Goal: Transaction & Acquisition: Obtain resource

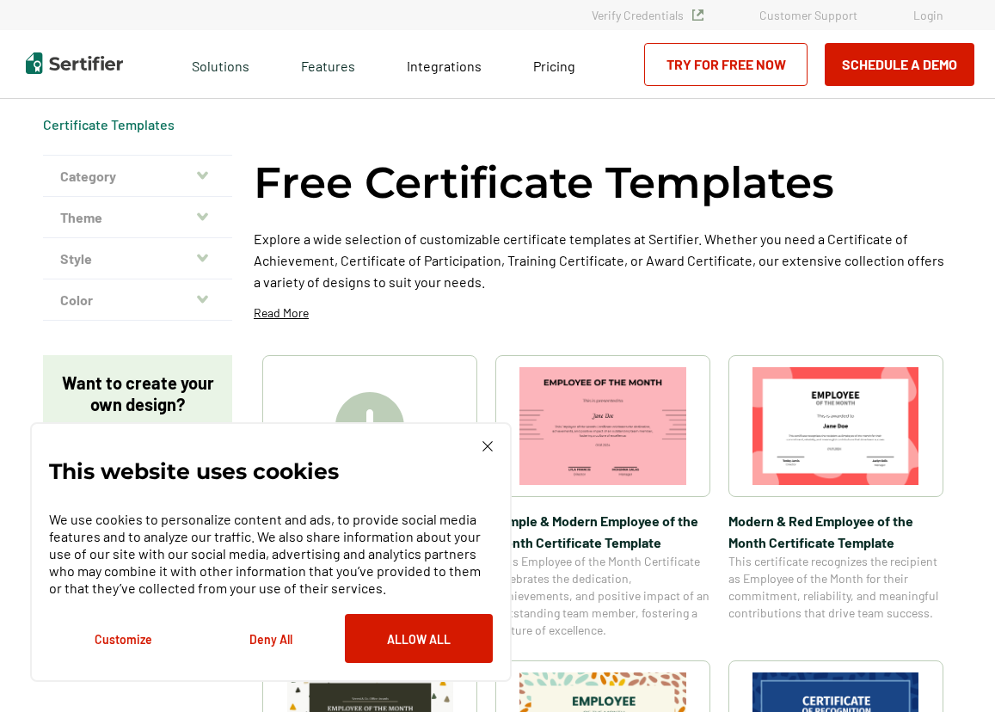
click at [625, 409] on img at bounding box center [603, 426] width 167 height 118
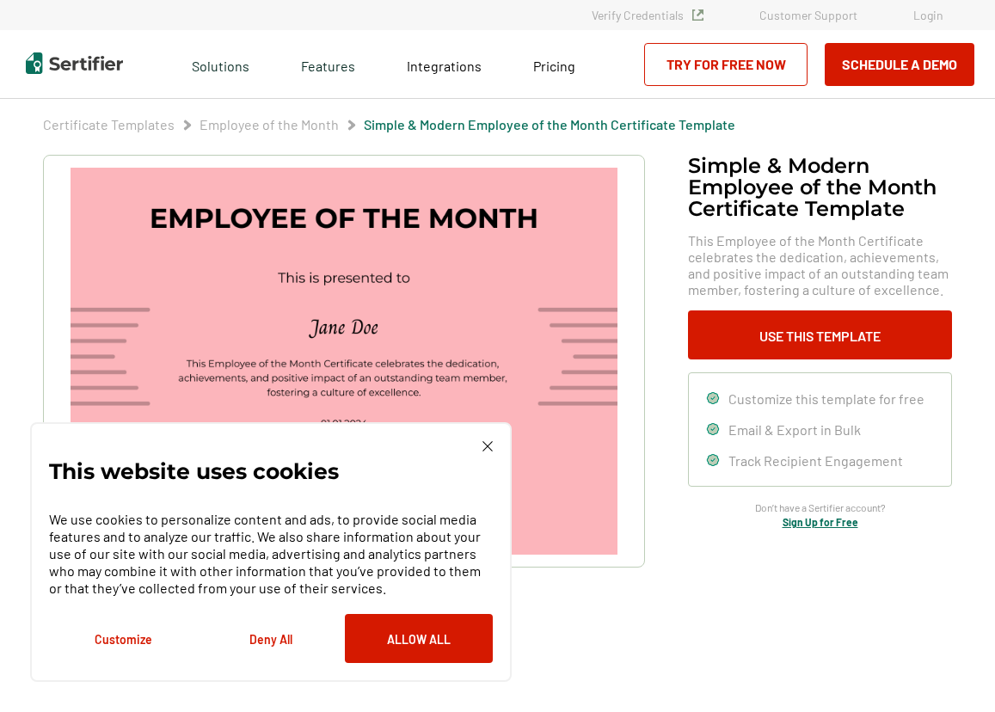
click at [490, 444] on img at bounding box center [488, 446] width 10 height 10
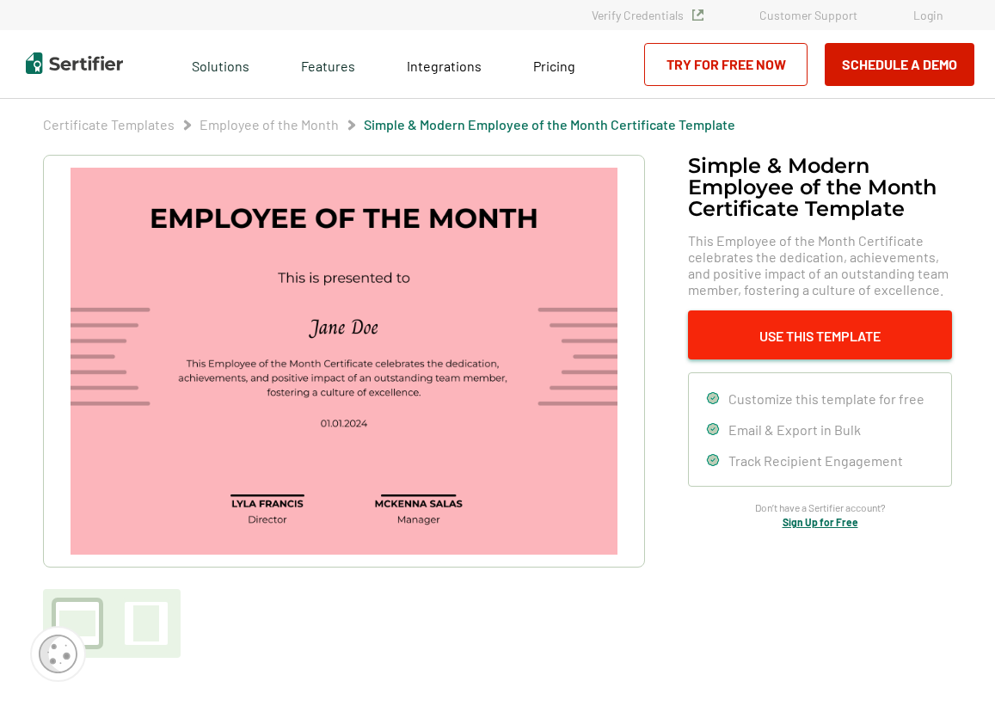
click at [791, 334] on button "Use This Template" at bounding box center [820, 335] width 264 height 49
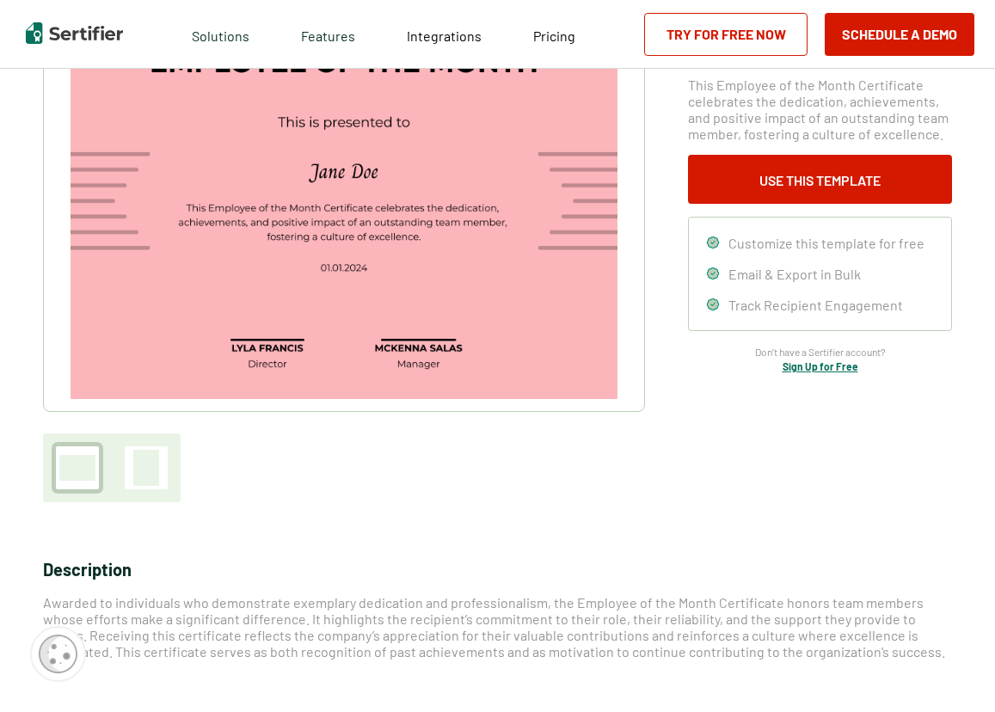
scroll to position [172, 0]
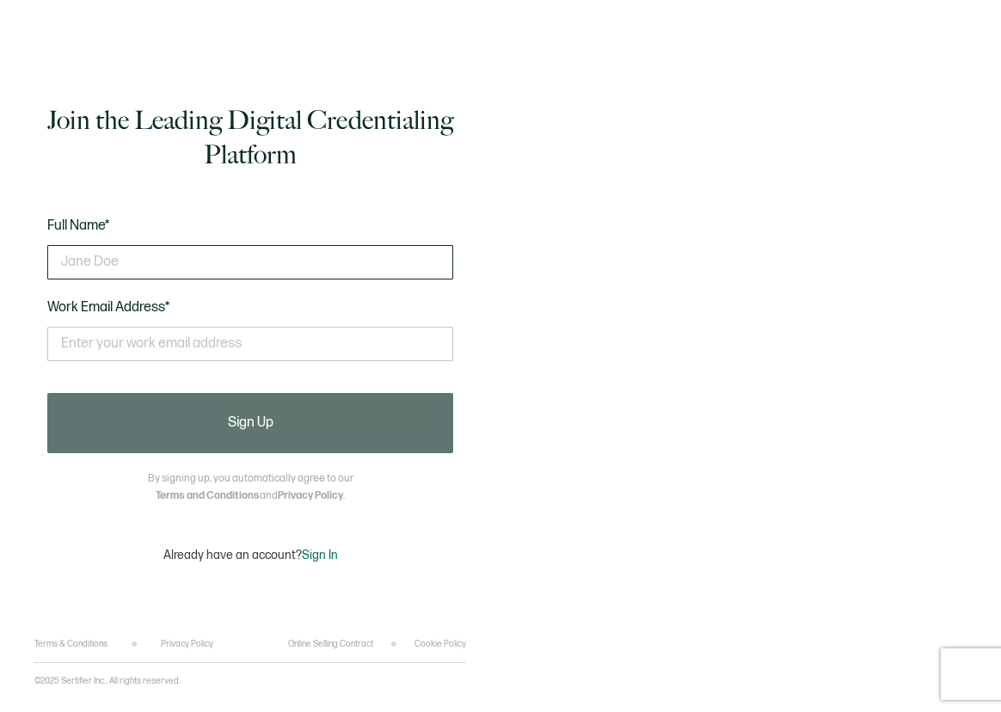
click at [231, 257] on input "text" at bounding box center [250, 262] width 406 height 34
type input "c"
type input "[PERSON_NAME]"
